Goal: Transaction & Acquisition: Subscribe to service/newsletter

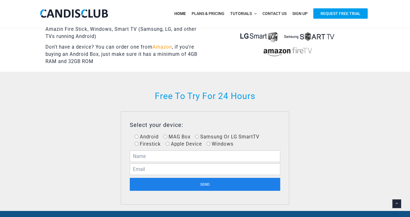
scroll to position [275, 0]
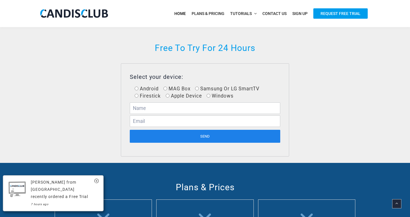
click at [207, 94] on input "Windows" at bounding box center [209, 96] width 4 height 4
radio input "true"
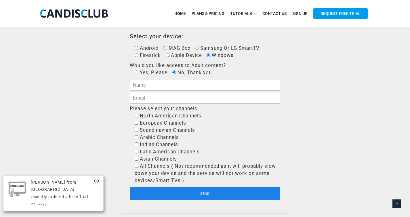
scroll to position [316, 0]
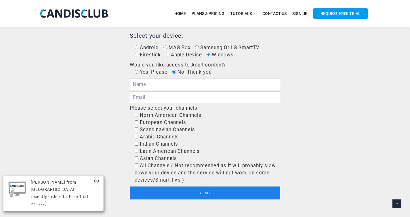
click at [196, 116] on span "North American Channels" at bounding box center [169, 115] width 63 height 6
click at [138, 116] on input"] "North American Channels" at bounding box center [137, 115] width 4 height 4
checkbox input"] "true"
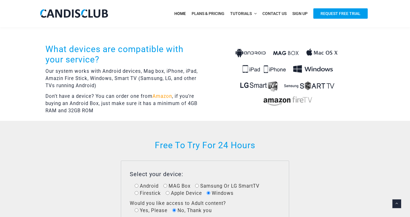
scroll to position [109, 0]
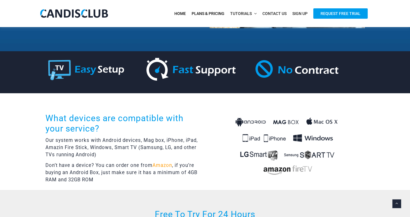
click at [206, 12] on span "Plans & Pricing" at bounding box center [208, 13] width 33 height 5
